Goal: Transaction & Acquisition: Purchase product/service

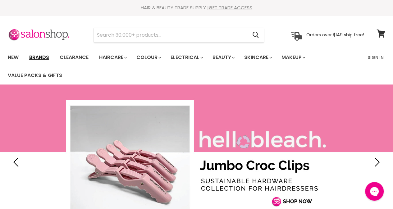
click at [42, 56] on link "Brands" at bounding box center [39, 57] width 29 height 13
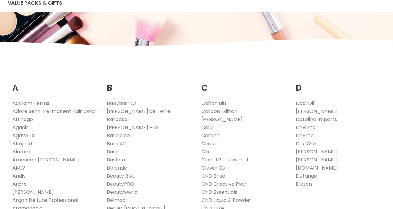
scroll to position [72, 0]
click at [207, 119] on link "[PERSON_NAME]" at bounding box center [221, 119] width 41 height 7
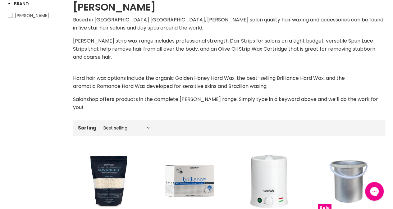
click at [165, 54] on div "Based in [GEOGRAPHIC_DATA] [GEOGRAPHIC_DATA], [PERSON_NAME] salon quality hair …" at bounding box center [229, 64] width 312 height 96
